Goal: Task Accomplishment & Management: Use online tool/utility

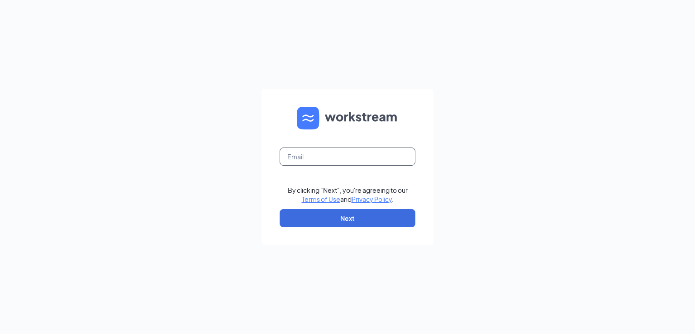
click at [356, 157] on input "text" at bounding box center [348, 156] width 136 height 18
type input "[EMAIL_ADDRESS][DOMAIN_NAME]"
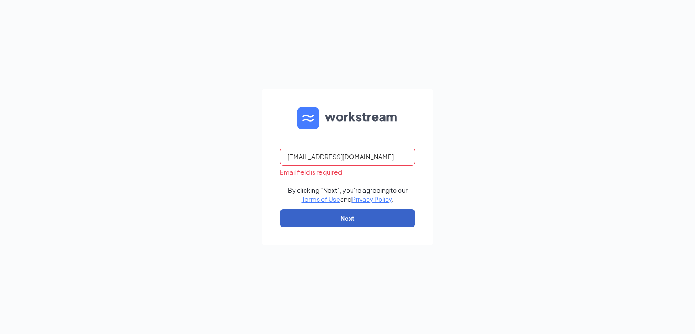
click at [353, 218] on button "Next" at bounding box center [348, 218] width 136 height 18
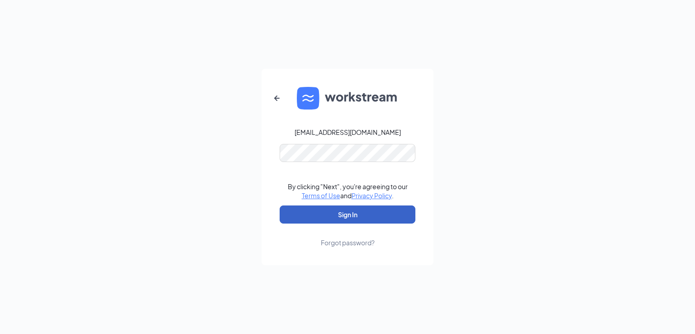
click at [367, 218] on button "Sign In" at bounding box center [348, 214] width 136 height 18
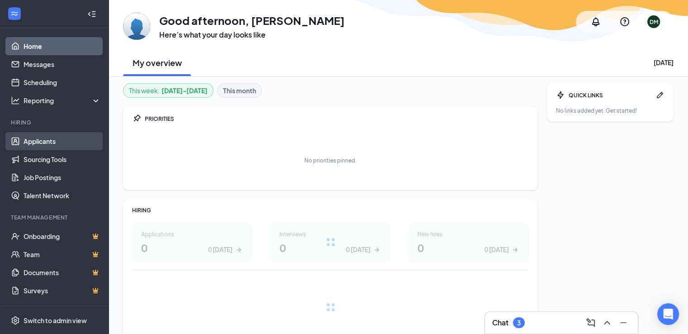
click at [42, 143] on link "Applicants" at bounding box center [62, 141] width 77 height 18
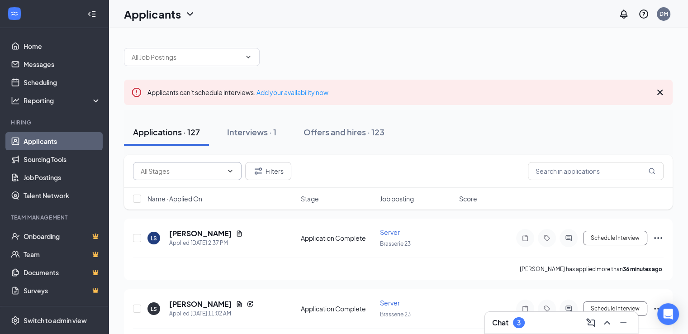
click at [176, 172] on input "text" at bounding box center [182, 171] width 82 height 10
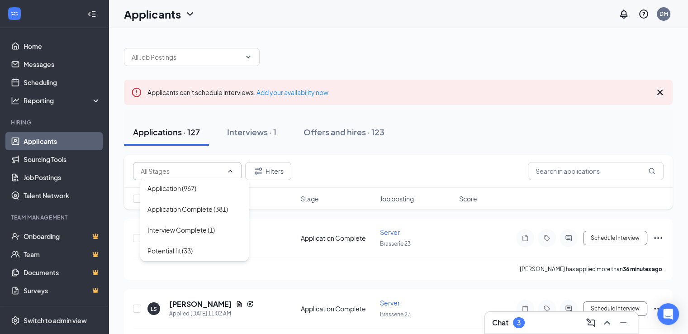
click at [176, 172] on input "text" at bounding box center [182, 171] width 82 height 10
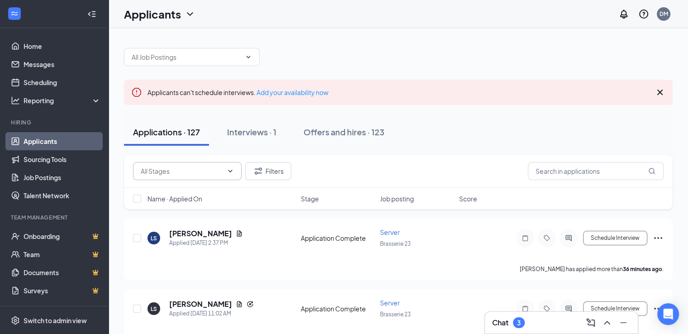
click at [187, 171] on input "text" at bounding box center [182, 171] width 82 height 10
click at [233, 62] on span at bounding box center [192, 57] width 136 height 18
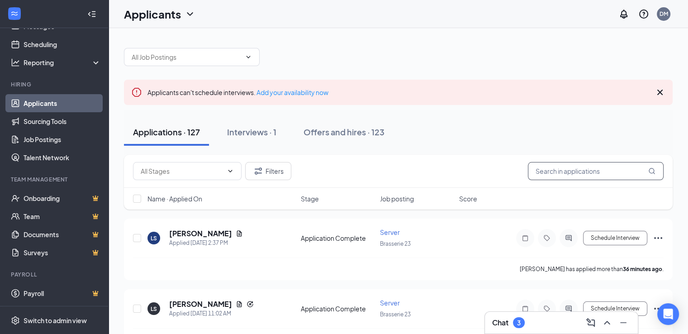
click at [560, 174] on input "text" at bounding box center [596, 171] width 136 height 18
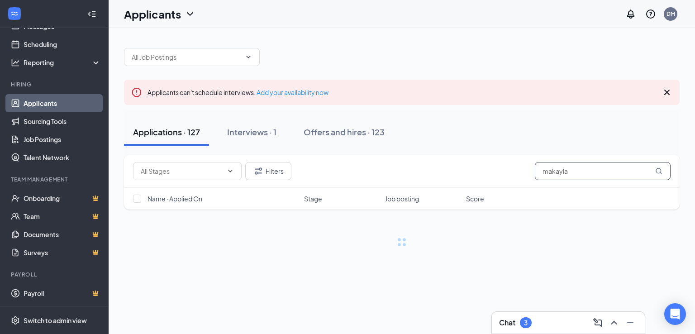
type input "makayla"
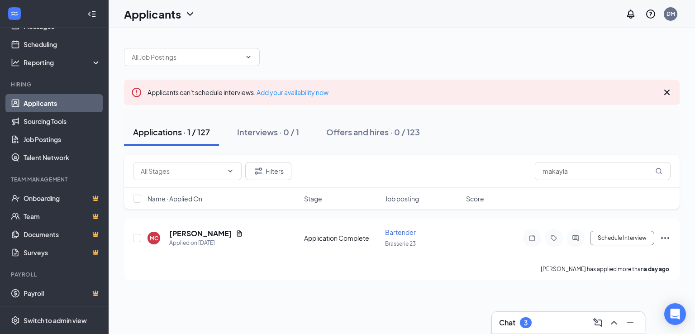
drag, startPoint x: 239, startPoint y: 309, endPoint x: 204, endPoint y: 306, distance: 35.4
click at [204, 306] on div "Applicants can't schedule interviews. Add your availability now Applications · …" at bounding box center [402, 181] width 586 height 306
click at [612, 323] on icon "ChevronUp" at bounding box center [614, 323] width 6 height 4
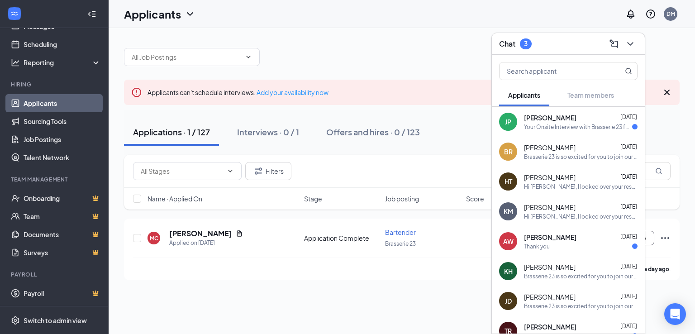
click at [587, 247] on div "Thank you" at bounding box center [581, 246] width 114 height 8
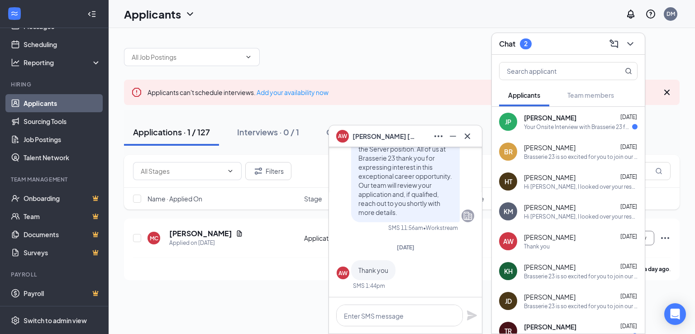
click at [283, 296] on div "Applicants can't schedule interviews. Add your availability now Applications · …" at bounding box center [402, 181] width 586 height 306
click at [465, 138] on icon "Cross" at bounding box center [467, 136] width 11 height 11
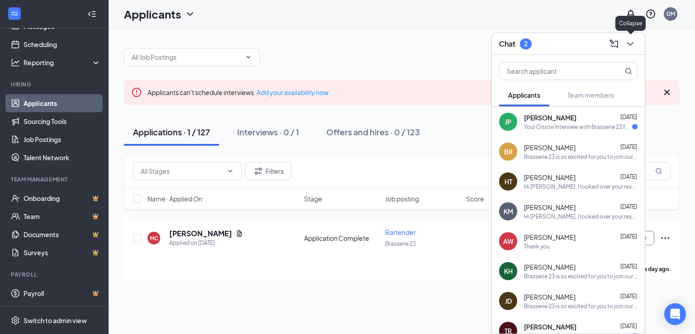
click at [629, 43] on icon "ChevronDown" at bounding box center [630, 43] width 11 height 11
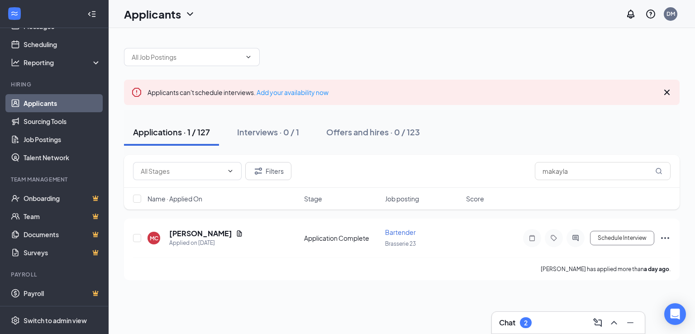
drag, startPoint x: 420, startPoint y: 96, endPoint x: 403, endPoint y: 90, distance: 17.7
click at [403, 90] on div "Applicants can't schedule interviews. Add your availability now" at bounding box center [401, 92] width 555 height 25
